Goal: Navigation & Orientation: Go to known website

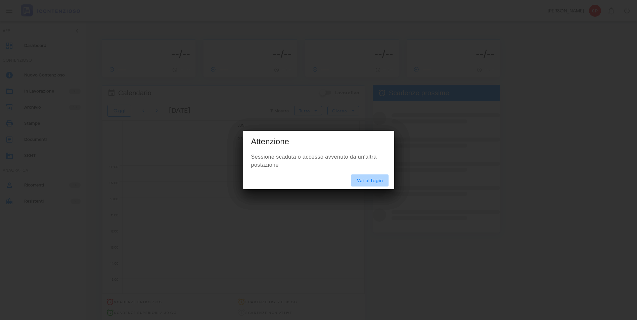
click at [372, 180] on span "Vai al login" at bounding box center [369, 181] width 27 height 6
click at [374, 173] on div "Vai al login" at bounding box center [318, 180] width 151 height 17
click at [373, 182] on span "Vai al login" at bounding box center [369, 181] width 27 height 6
click at [374, 179] on span "Vai al login" at bounding box center [369, 181] width 27 height 6
click at [375, 183] on span "Vai al login" at bounding box center [369, 181] width 27 height 6
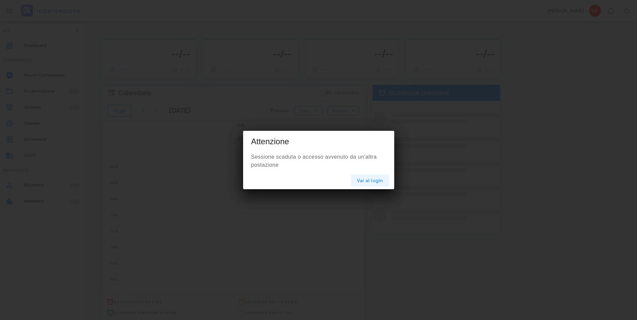
click at [370, 181] on span "Vai al login" at bounding box center [369, 181] width 27 height 6
click at [377, 182] on span "Vai al login" at bounding box center [369, 181] width 27 height 6
click at [390, 180] on div "Vai al login" at bounding box center [318, 180] width 151 height 17
click at [383, 180] on span "Vai al login" at bounding box center [369, 181] width 27 height 6
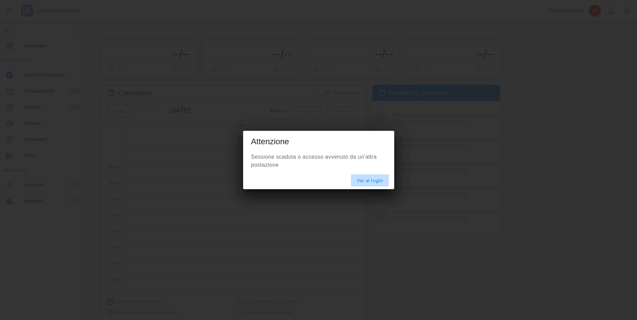
click at [379, 182] on span "Vai al login" at bounding box center [369, 181] width 27 height 6
click at [370, 182] on span "Vai al login" at bounding box center [369, 181] width 27 height 6
drag, startPoint x: 538, startPoint y: 243, endPoint x: 392, endPoint y: 259, distance: 147.3
click at [392, 259] on div at bounding box center [318, 160] width 637 height 320
click at [367, 181] on span "Vai al login" at bounding box center [369, 181] width 27 height 6
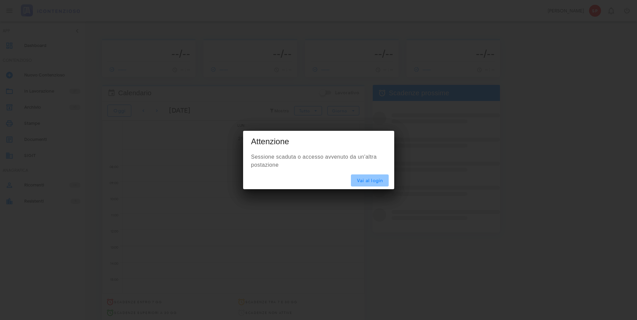
click at [367, 181] on span "Vai al login" at bounding box center [369, 181] width 27 height 6
